Goal: Transaction & Acquisition: Purchase product/service

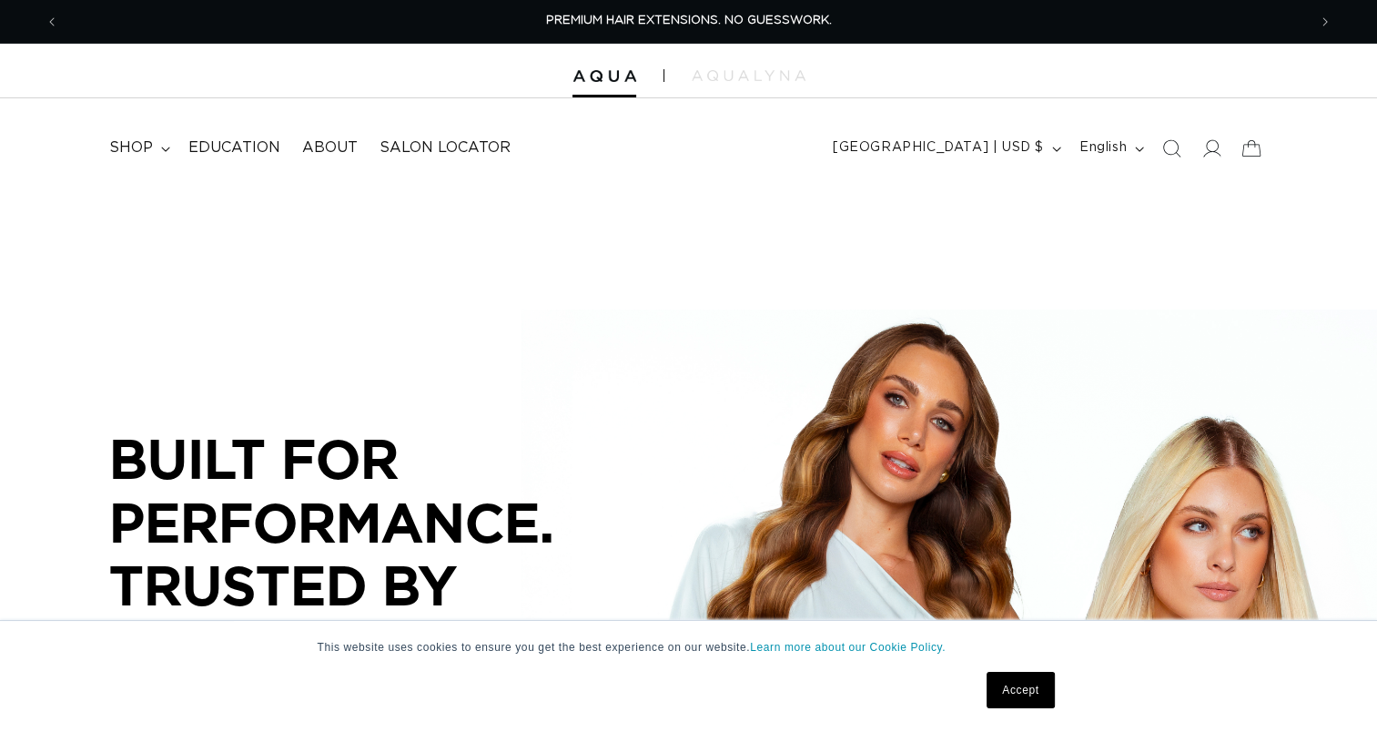
scroll to position [0, 1247]
click at [156, 146] on summary "shop" at bounding box center [137, 147] width 79 height 41
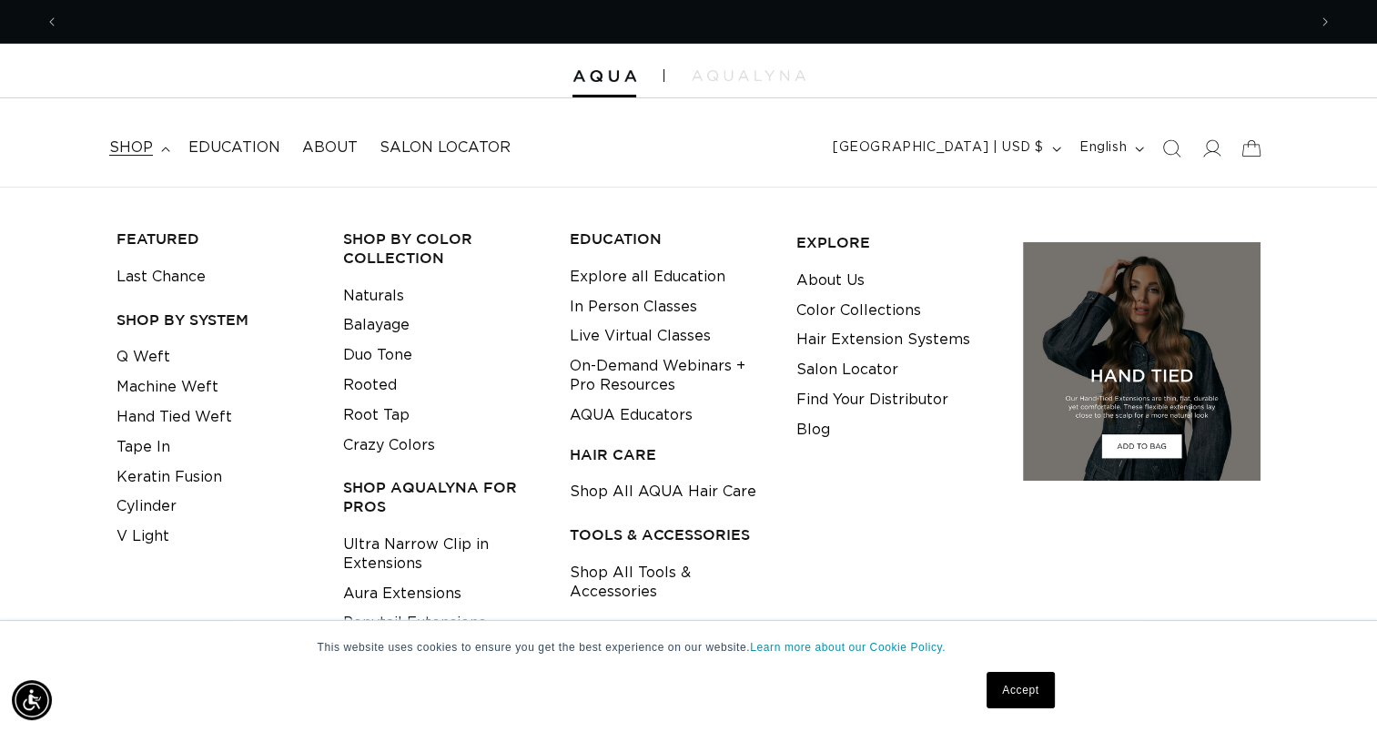
scroll to position [0, 2494]
click at [374, 382] on link "Rooted" at bounding box center [370, 385] width 54 height 30
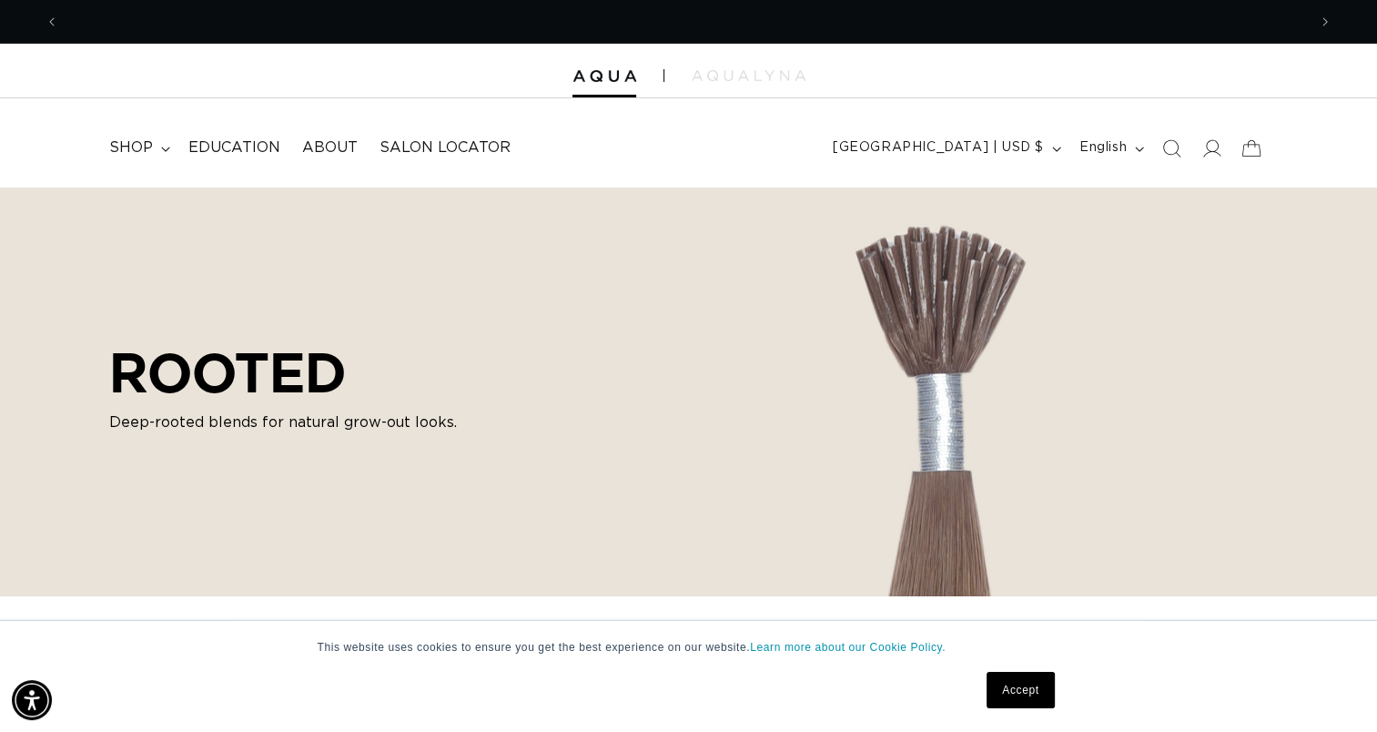
scroll to position [0, 2494]
click at [162, 142] on summary "shop" at bounding box center [137, 147] width 79 height 41
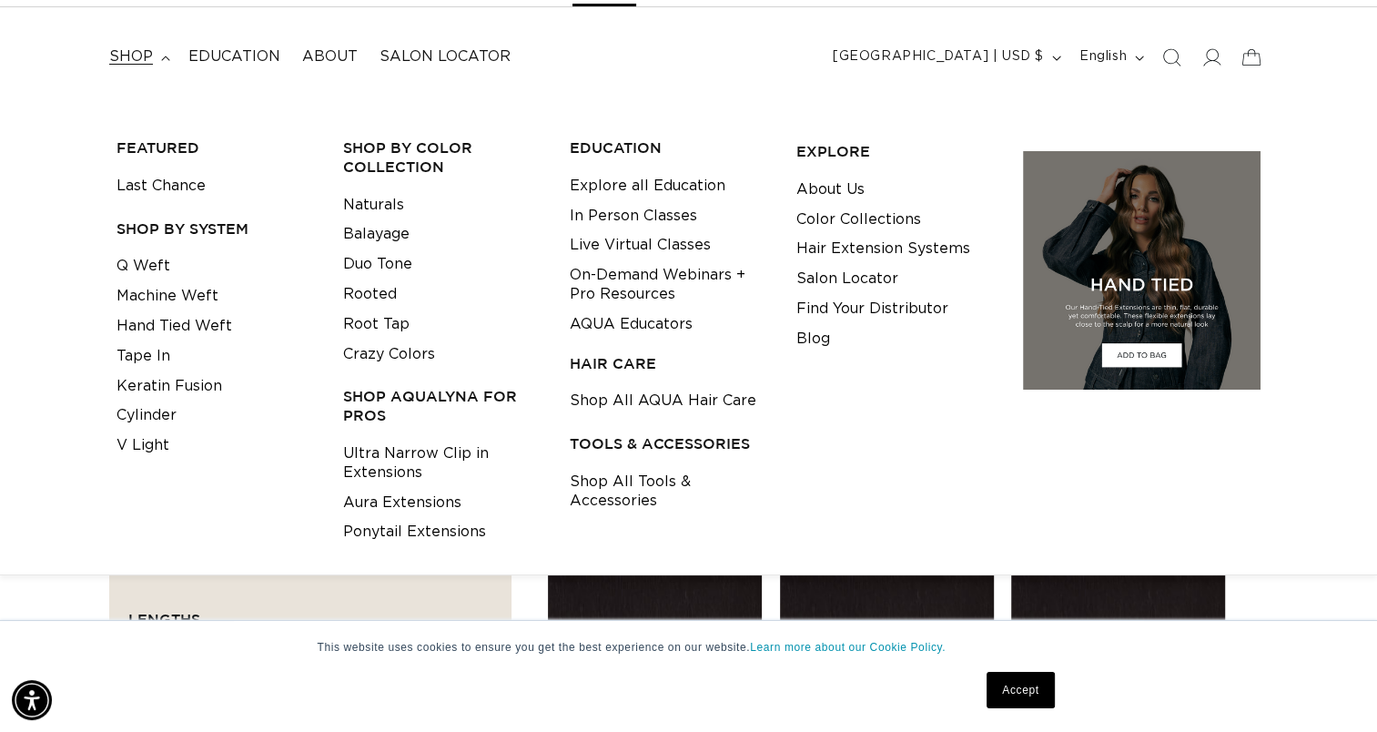
scroll to position [0, 0]
click at [382, 464] on link "Ultra Narrow Clip in Extensions" at bounding box center [442, 463] width 198 height 49
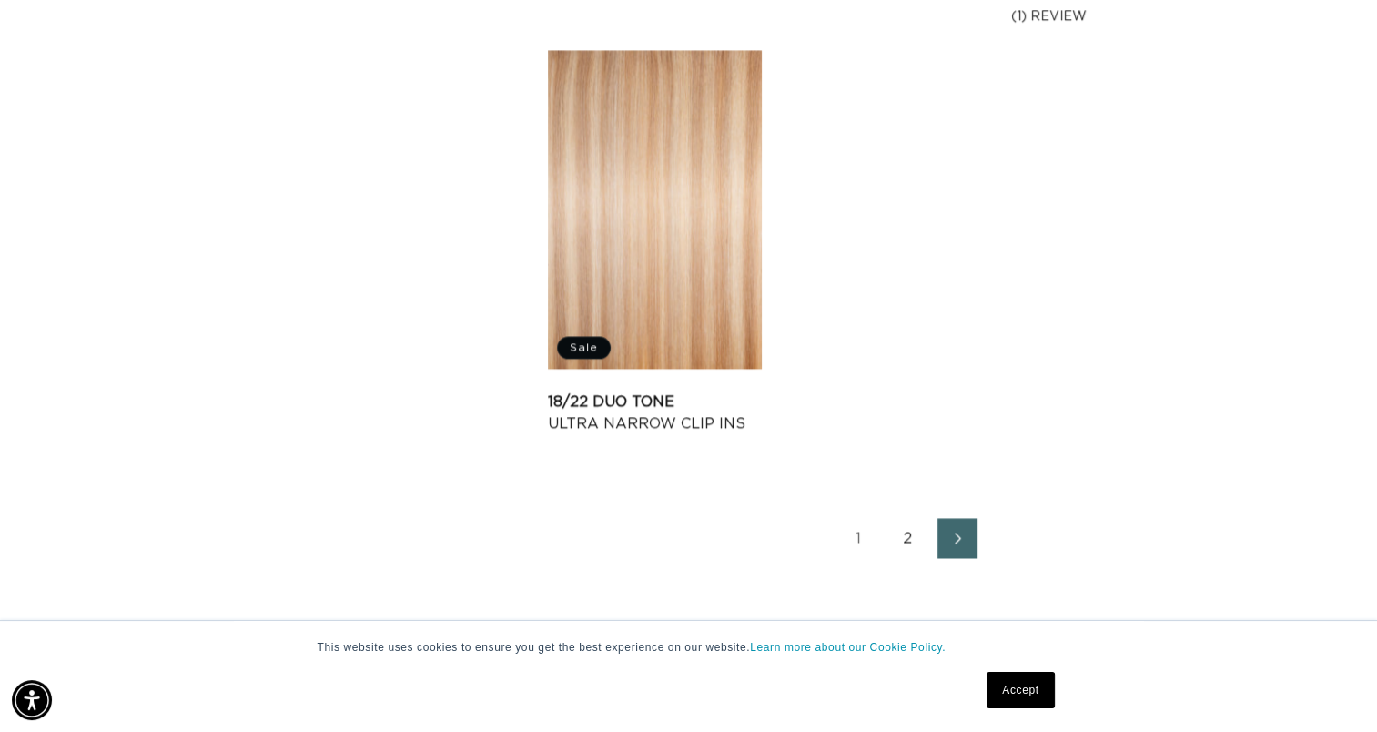
scroll to position [2821, 0]
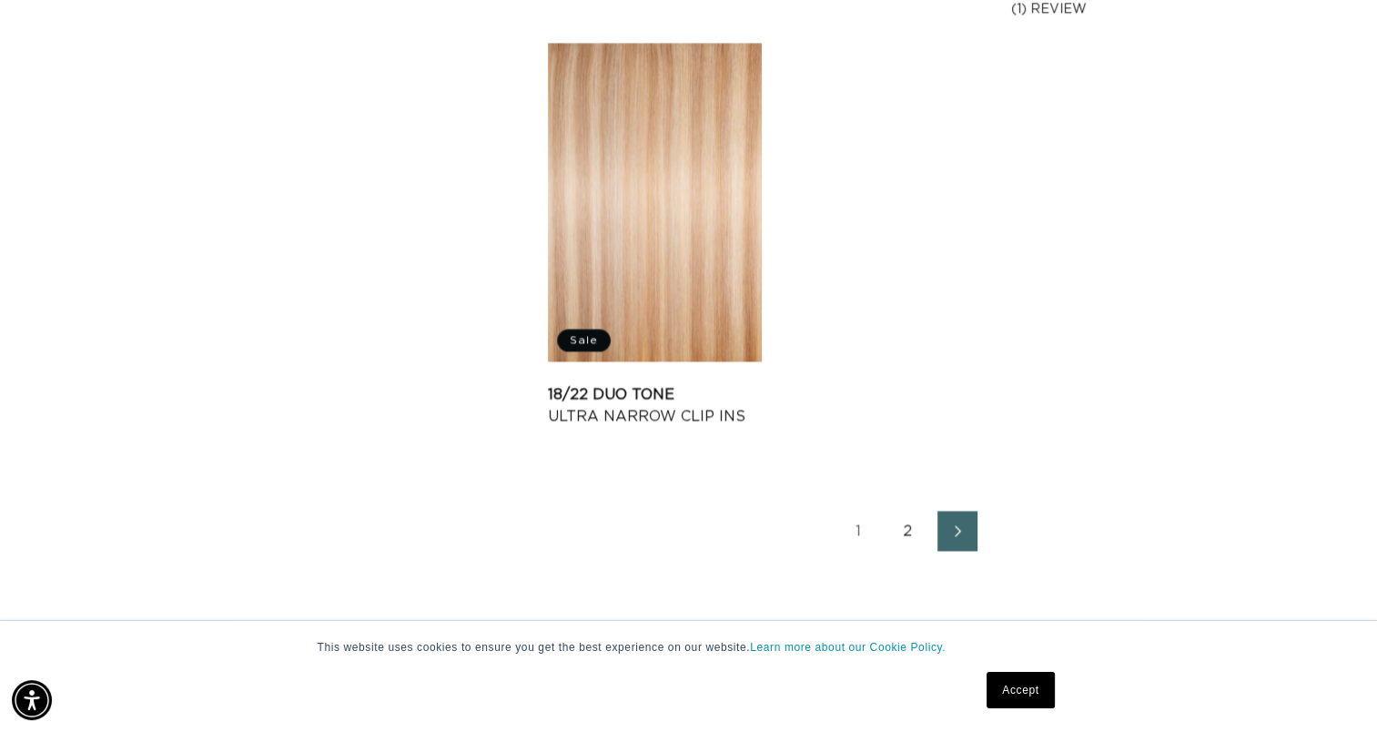
click at [909, 520] on link "2" at bounding box center [908, 530] width 40 height 40
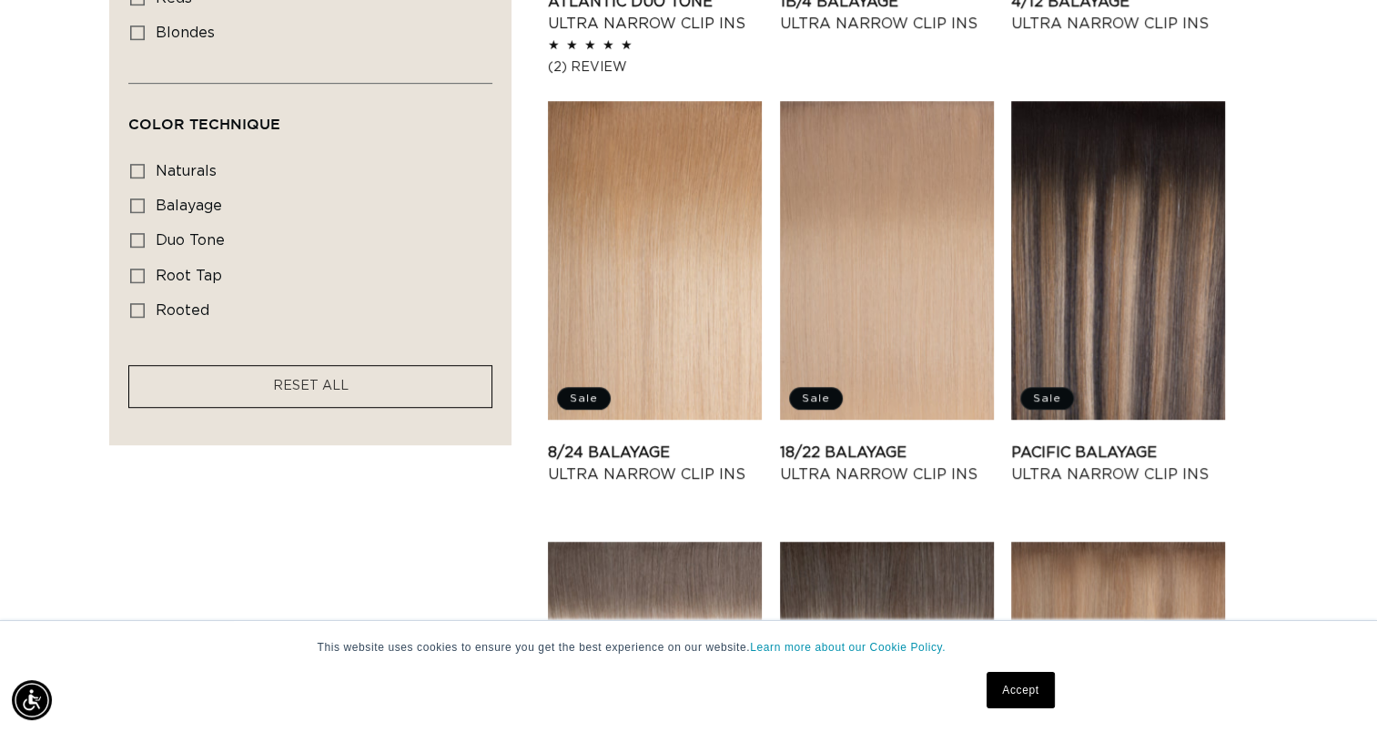
scroll to position [0, 1247]
click at [892, 441] on link "18/22 Balayage Ultra Narrow Clip Ins" at bounding box center [887, 463] width 214 height 44
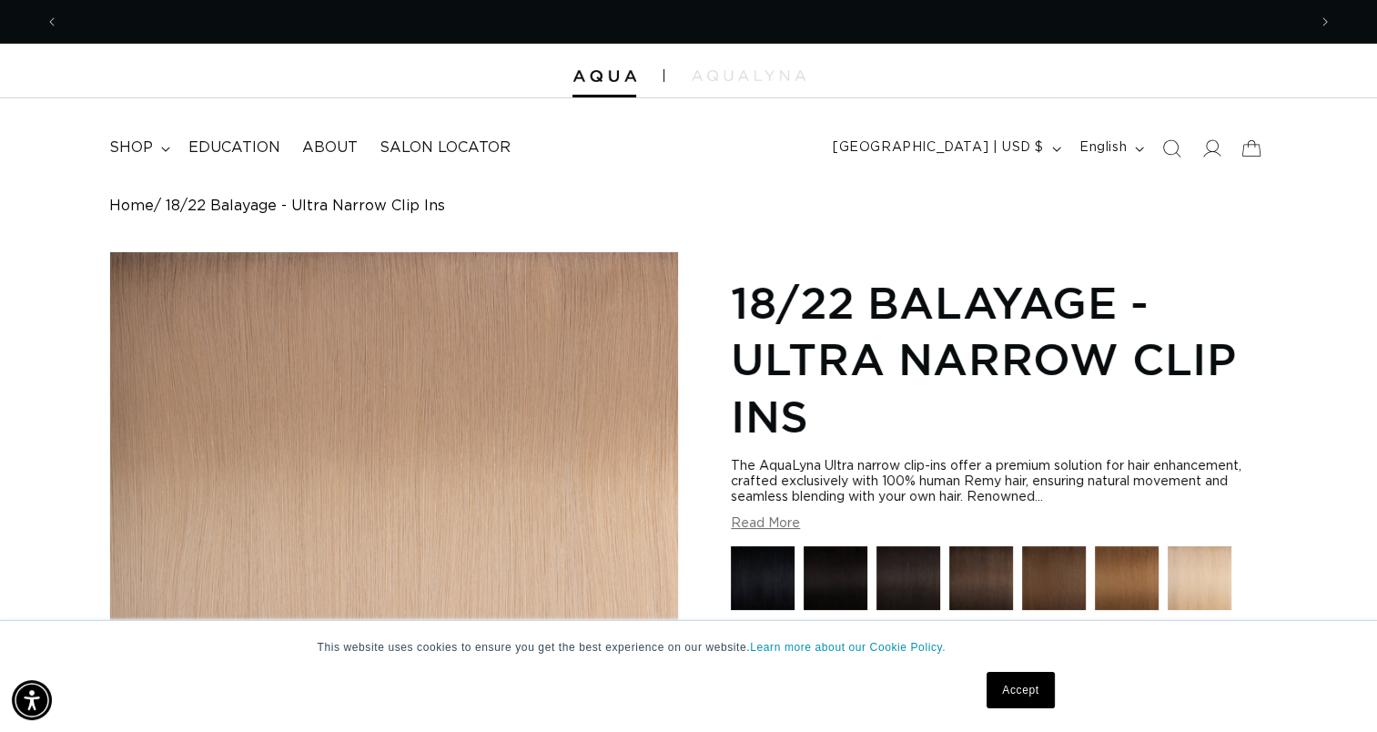
click at [788, 73] on img at bounding box center [749, 75] width 114 height 11
